Goal: Information Seeking & Learning: Find specific fact

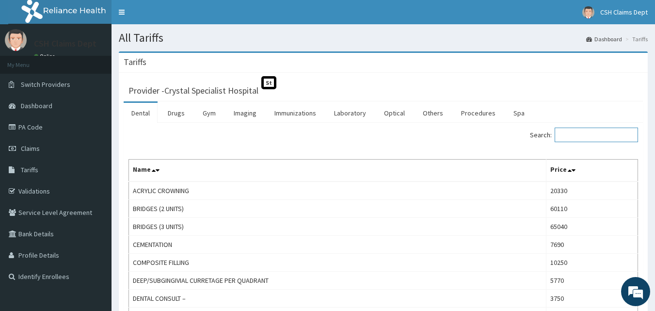
click at [586, 136] on input "Search:" at bounding box center [596, 135] width 83 height 15
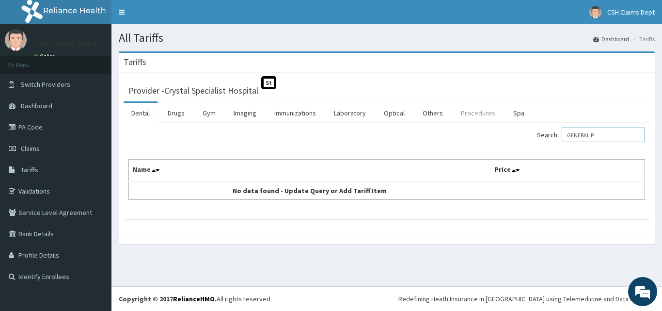
type input "GENERAL P"
click at [459, 111] on link "Procedures" at bounding box center [478, 113] width 50 height 20
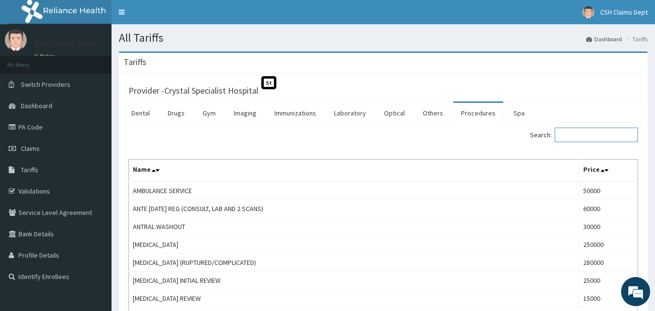
click at [592, 136] on input "Search:" at bounding box center [596, 135] width 83 height 15
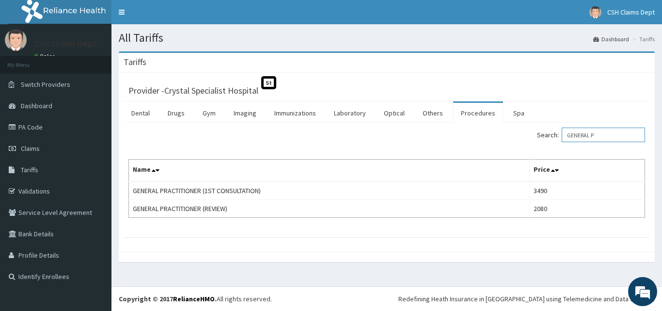
click at [595, 136] on input "GENERAL P" at bounding box center [603, 135] width 83 height 15
type input "GENERAL P"
click at [174, 114] on link "Drugs" at bounding box center [176, 113] width 32 height 20
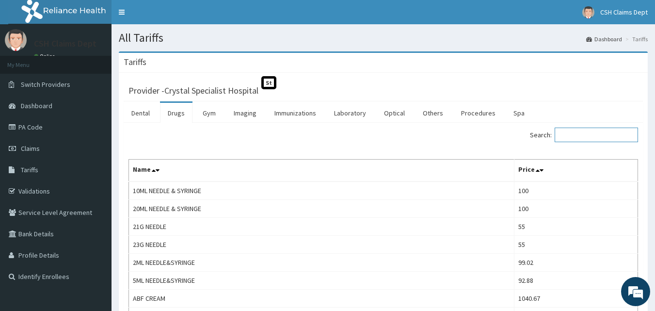
click at [581, 135] on input "Search:" at bounding box center [596, 135] width 83 height 15
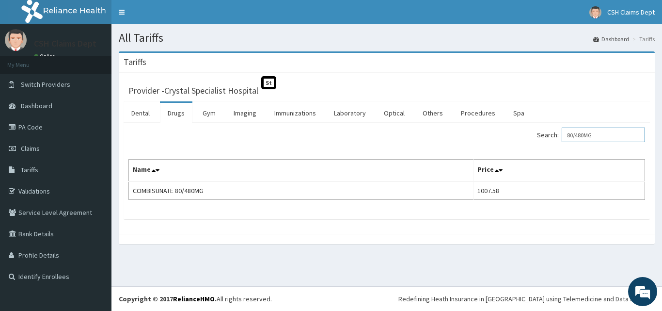
click at [581, 135] on input "80/480MG" at bounding box center [603, 135] width 83 height 15
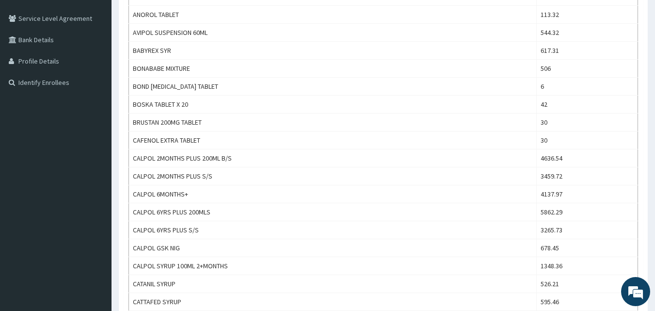
scroll to position [48, 0]
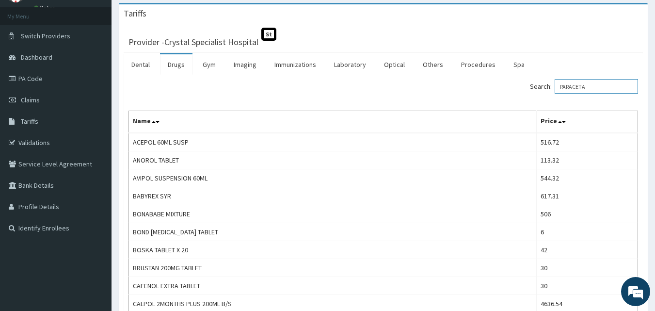
click at [583, 86] on input "PARACETA" at bounding box center [596, 86] width 83 height 15
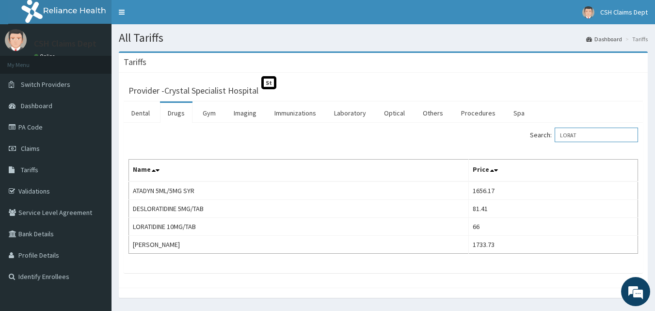
type input "LORAT"
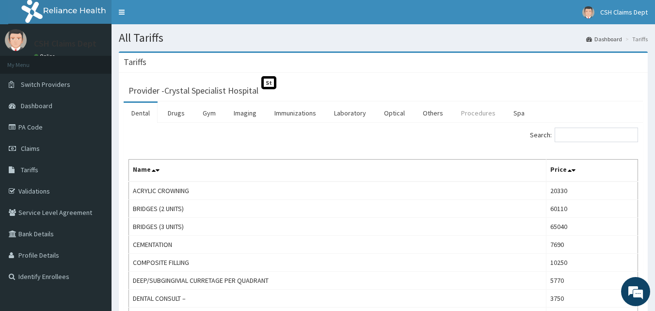
click at [474, 115] on link "Procedures" at bounding box center [478, 113] width 50 height 20
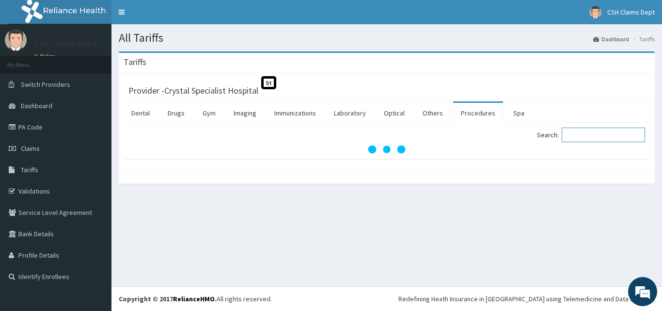
click at [601, 141] on input "Search:" at bounding box center [603, 135] width 83 height 15
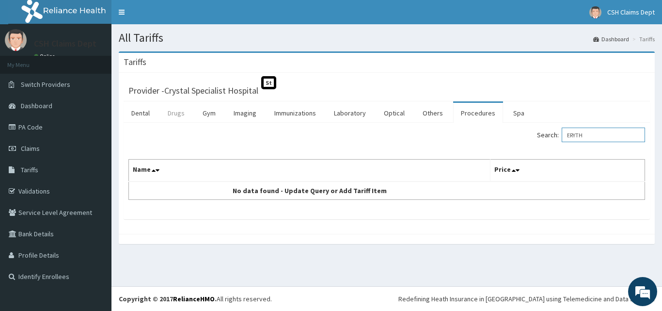
type input "ERYTH"
click at [174, 111] on link "Drugs" at bounding box center [176, 113] width 32 height 20
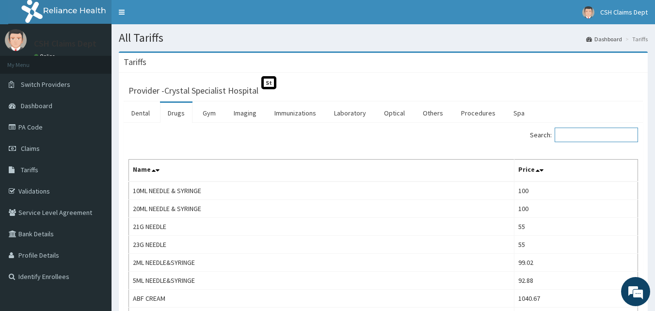
click at [596, 136] on input "Search:" at bounding box center [596, 135] width 83 height 15
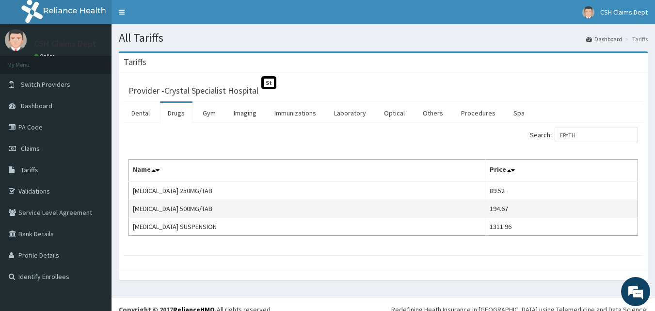
click at [507, 206] on td "194.67" at bounding box center [562, 209] width 152 height 18
copy td "194.67"
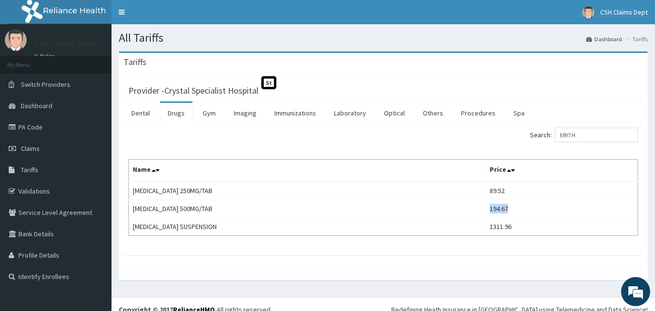
click at [576, 123] on div "Search: ERYTH Name Price [MEDICAL_DATA] 250MG/TAB 89.52 [MEDICAL_DATA] 500MG/TA…" at bounding box center [383, 189] width 519 height 132
click at [572, 139] on input "ERYTH" at bounding box center [596, 135] width 83 height 15
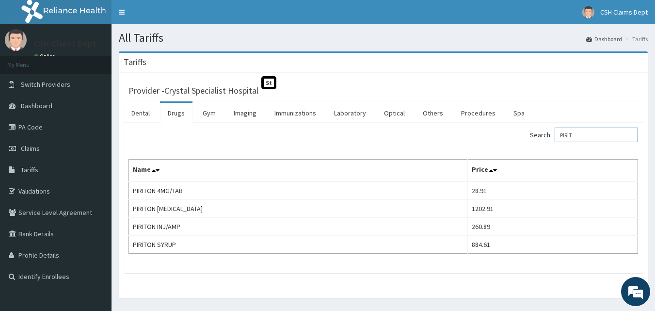
type input "PIRIT"
click at [464, 113] on link "Procedures" at bounding box center [478, 113] width 50 height 20
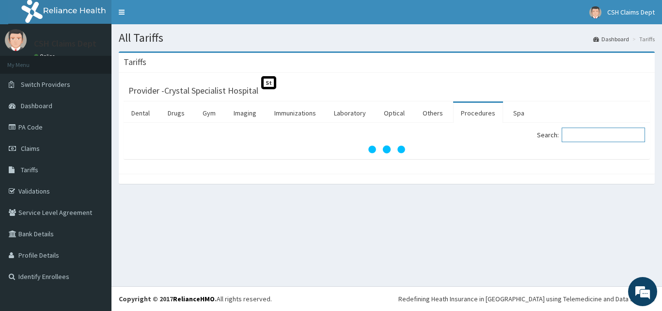
click at [602, 137] on input "Search:" at bounding box center [603, 135] width 83 height 15
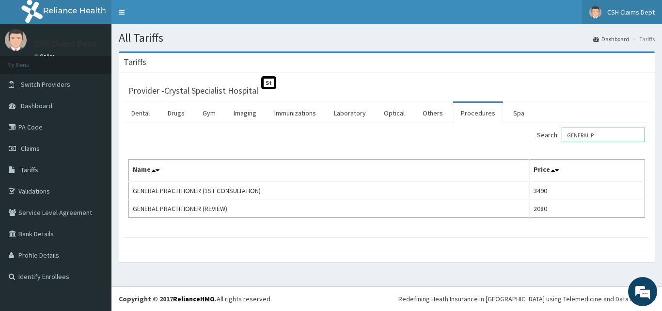
type input "GENERAL P"
